Goal: Complete application form

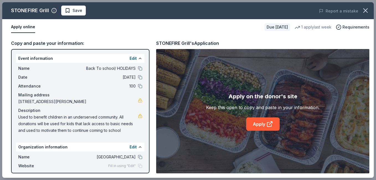
scroll to position [27, 0]
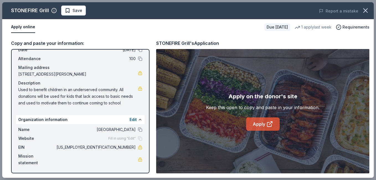
click at [261, 130] on link "Apply" at bounding box center [263, 124] width 34 height 13
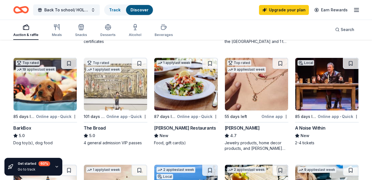
scroll to position [150, 0]
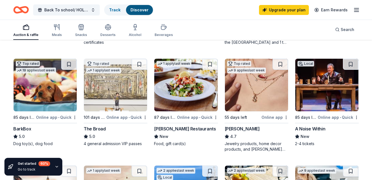
click at [110, 93] on img at bounding box center [115, 85] width 63 height 53
click at [58, 35] on div "Meals" at bounding box center [57, 35] width 10 height 4
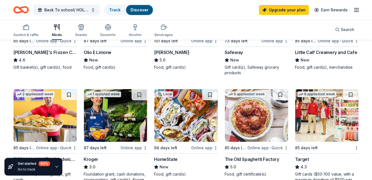
scroll to position [224, 0]
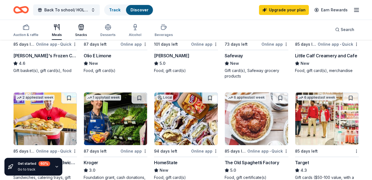
click at [80, 28] on icon "button" at bounding box center [81, 27] width 7 height 7
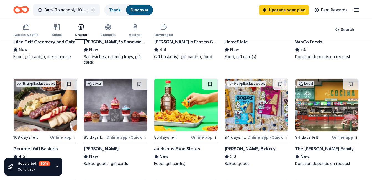
scroll to position [130, 0]
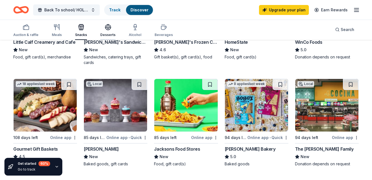
click at [107, 29] on icon "button" at bounding box center [108, 27] width 6 height 4
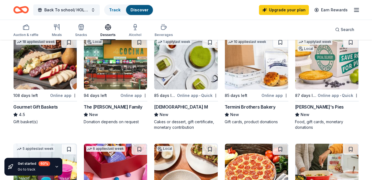
scroll to position [167, 0]
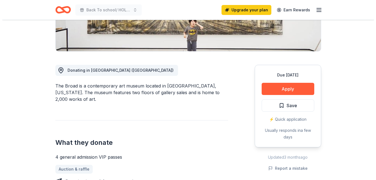
scroll to position [120, 0]
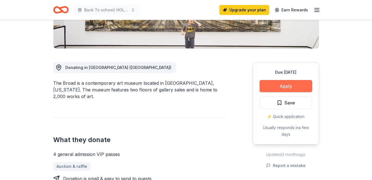
click at [299, 87] on button "Apply" at bounding box center [286, 86] width 53 height 12
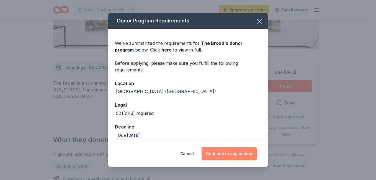
click at [232, 152] on button "Continue to application" at bounding box center [229, 153] width 55 height 13
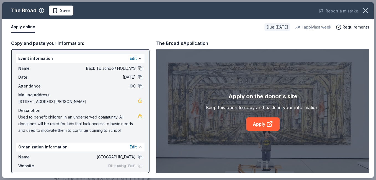
click at [138, 71] on button at bounding box center [140, 68] width 4 height 4
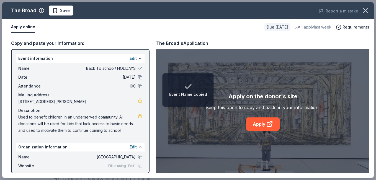
click at [136, 74] on div "Date [DATE]" at bounding box center [80, 77] width 124 height 7
click at [138, 76] on button at bounding box center [140, 77] width 4 height 4
click at [138, 86] on button at bounding box center [140, 86] width 4 height 4
click at [138, 156] on button at bounding box center [140, 157] width 4 height 4
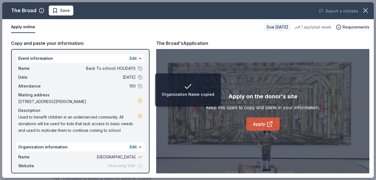
click at [261, 128] on link "Apply" at bounding box center [263, 124] width 34 height 13
